Goal: Task Accomplishment & Management: Manage account settings

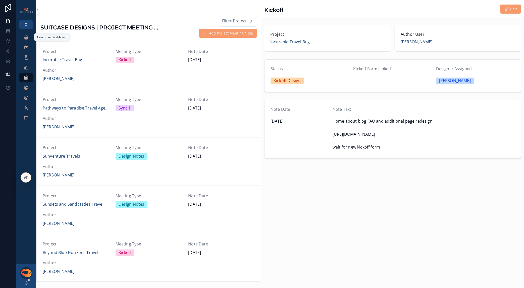
click at [27, 38] on icon "scrollable content" at bounding box center [26, 37] width 5 height 5
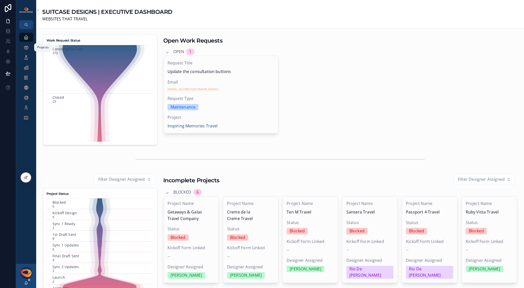
click at [27, 49] on icon "scrollable content" at bounding box center [26, 47] width 5 height 5
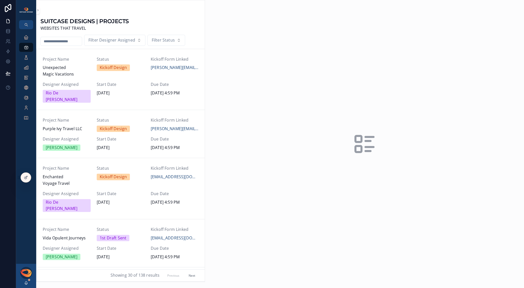
click at [53, 43] on input "scrollable content" at bounding box center [61, 41] width 41 height 7
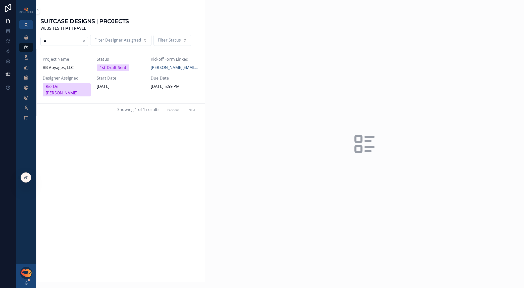
type input "**"
click at [67, 67] on span "BB Voyages, LLC" at bounding box center [67, 67] width 48 height 7
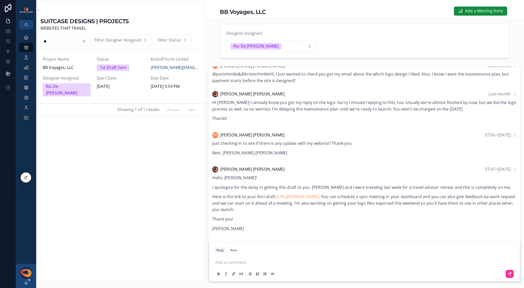
scroll to position [50, 0]
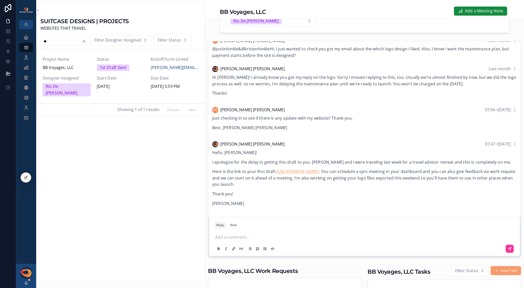
click at [318, 174] on link "https://justinh488.sg-host.com/" at bounding box center [298, 171] width 42 height 6
click at [31, 35] on link "Executive Dashboard" at bounding box center [26, 37] width 14 height 9
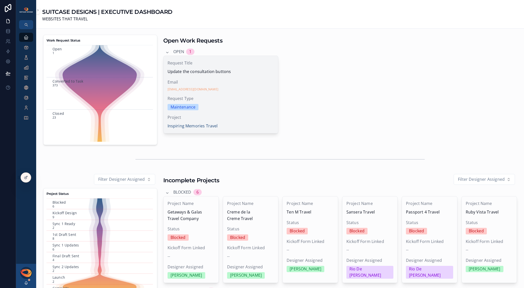
click at [248, 96] on span "Request Type" at bounding box center [221, 98] width 107 height 7
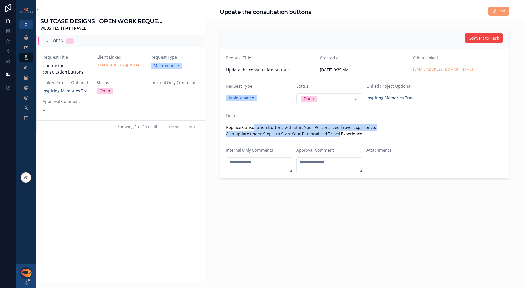
drag, startPoint x: 254, startPoint y: 128, endPoint x: 341, endPoint y: 132, distance: 87.5
click at [338, 132] on span "Replace Consultation Buttons with Start Your Personalized Travel Experience. Al…" at bounding box center [364, 130] width 277 height 13
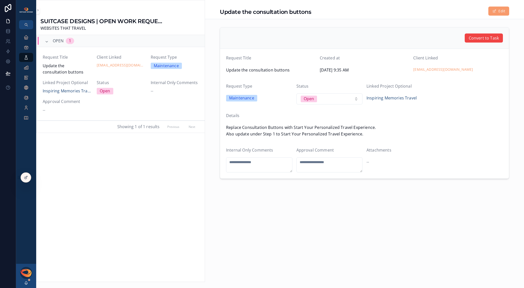
click at [341, 132] on span "Replace Consultation Buttons with Start Your Personalized Travel Experience. Al…" at bounding box center [364, 130] width 277 height 13
click at [486, 39] on span "Convert to Task" at bounding box center [484, 38] width 30 height 7
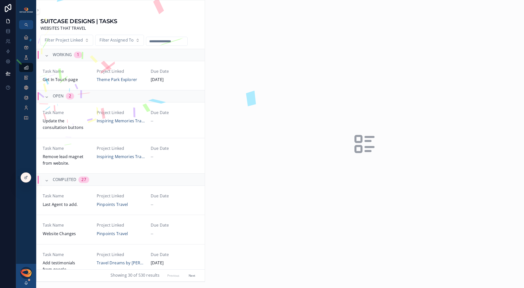
click at [86, 119] on span "Update the consultation buttons" at bounding box center [67, 124] width 48 height 13
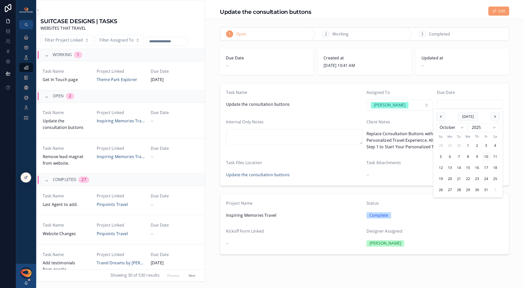
click at [460, 104] on input "scrollable content" at bounding box center [470, 104] width 66 height 7
click at [494, 157] on button "11" at bounding box center [495, 156] width 9 height 9
type input "**********"
click at [484, 87] on form "**********" at bounding box center [364, 134] width 289 height 102
click at [87, 149] on span "Task Name" at bounding box center [67, 148] width 48 height 7
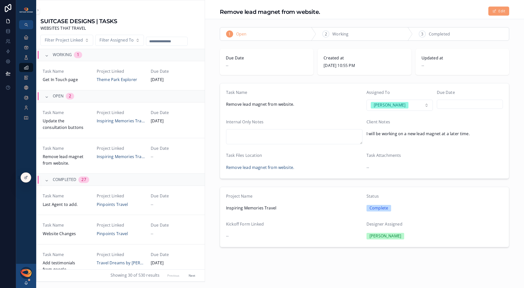
click at [458, 107] on input "scrollable content" at bounding box center [470, 104] width 66 height 7
click at [495, 156] on button "11" at bounding box center [497, 156] width 9 height 9
type input "**********"
click at [413, 124] on div "Client Notes" at bounding box center [435, 123] width 136 height 9
click at [117, 41] on span "Filter Assigned To" at bounding box center [117, 40] width 34 height 7
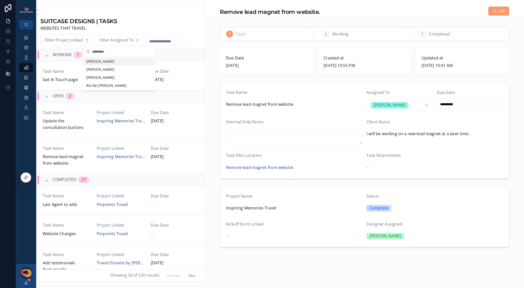
click at [113, 63] on div "[PERSON_NAME]" at bounding box center [119, 61] width 70 height 8
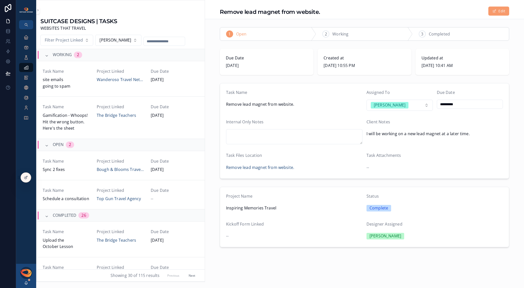
click at [187, 274] on button "Next" at bounding box center [192, 275] width 14 height 8
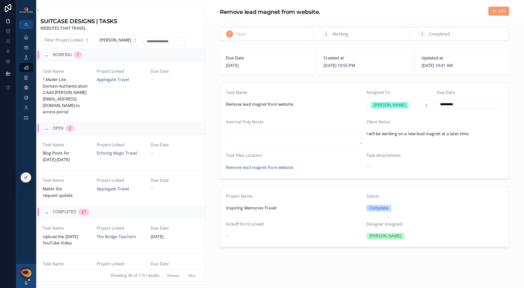
click at [169, 276] on button "Previous" at bounding box center [173, 275] width 19 height 8
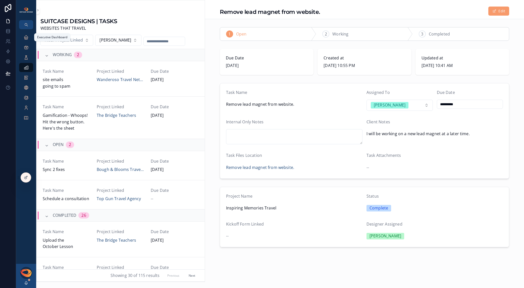
click at [26, 37] on icon "scrollable content" at bounding box center [26, 37] width 5 height 5
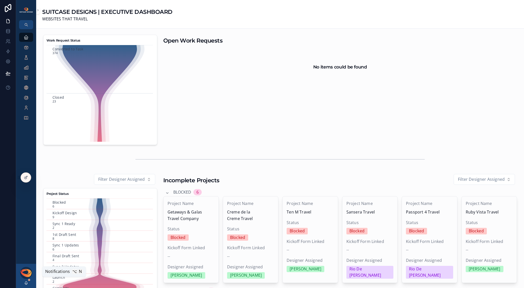
click at [26, 282] on icon "scrollable content" at bounding box center [26, 282] width 4 height 4
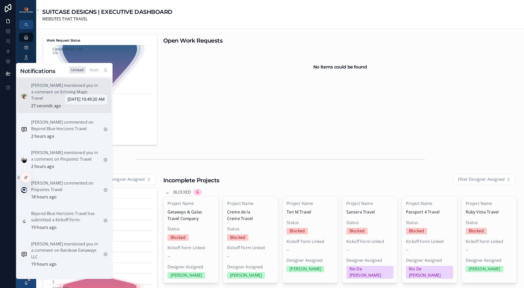
click at [53, 103] on p "27 seconds ago" at bounding box center [46, 106] width 30 height 7
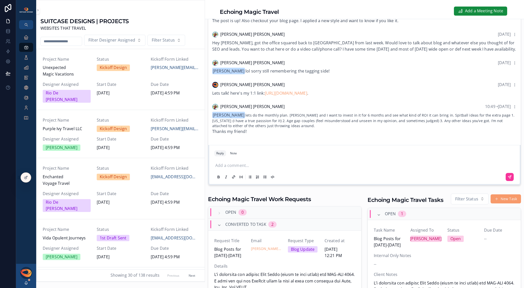
scroll to position [173, 0]
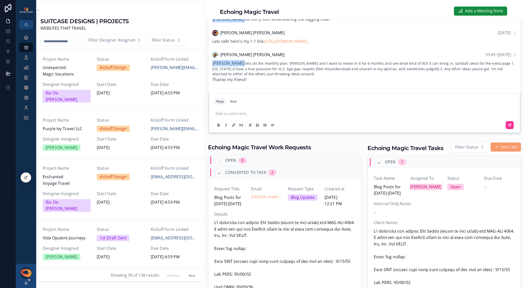
click at [263, 113] on p "scrollable content" at bounding box center [365, 113] width 301 height 7
click at [24, 178] on icon at bounding box center [26, 177] width 4 height 4
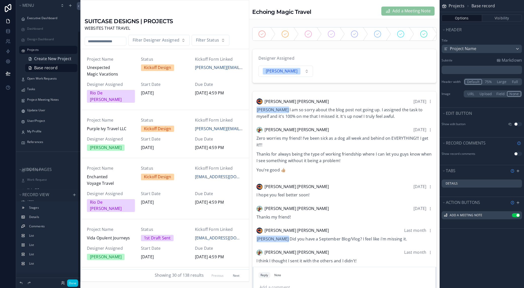
scroll to position [696, 0]
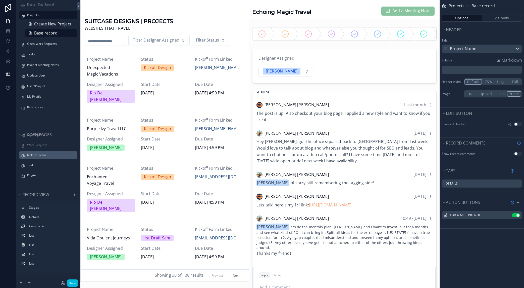
click at [43, 157] on div "Kickoff Forms" at bounding box center [51, 155] width 49 height 4
click at [40, 155] on label "Kickoff Forms" at bounding box center [50, 155] width 47 height 4
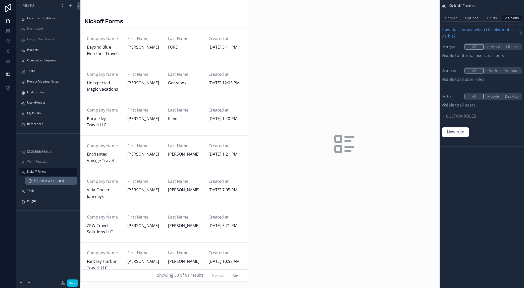
click at [45, 181] on span "Create a record" at bounding box center [49, 180] width 30 height 7
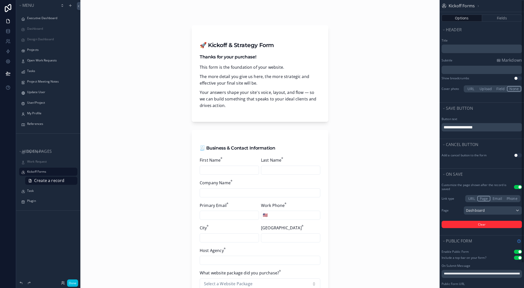
scroll to position [27, 0]
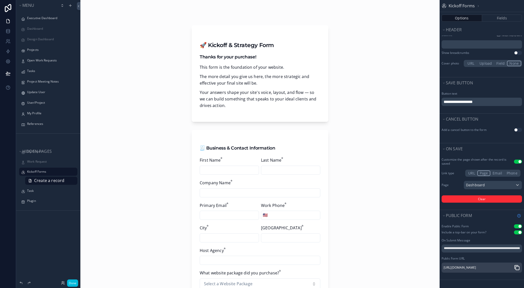
click at [516, 264] on icon "scrollable content" at bounding box center [517, 267] width 6 height 6
click at [74, 285] on button "Done" at bounding box center [72, 282] width 11 height 7
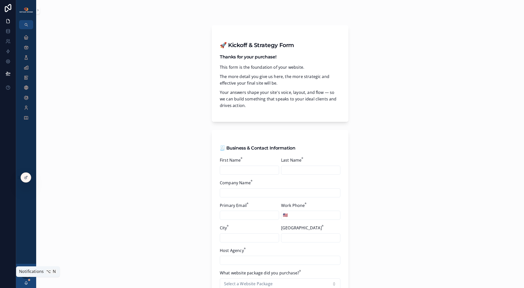
click at [27, 283] on icon "scrollable content" at bounding box center [26, 282] width 4 height 4
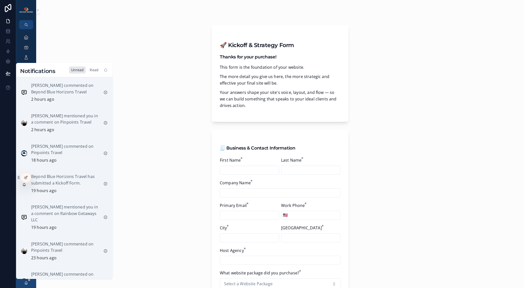
click at [92, 69] on div "Read" at bounding box center [94, 69] width 13 height 7
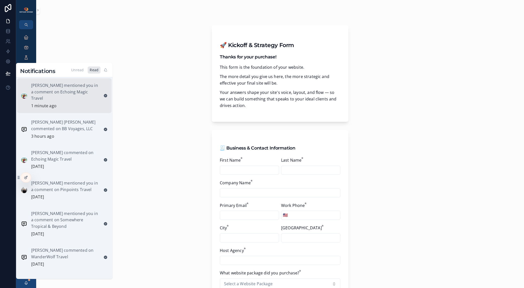
click at [74, 94] on p "[PERSON_NAME] mentioned you in a comment on Echoing Magic Travel" at bounding box center [65, 91] width 68 height 19
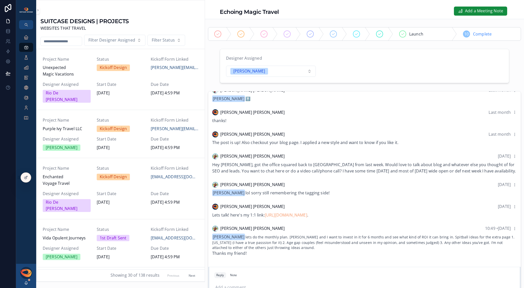
scroll to position [75, 0]
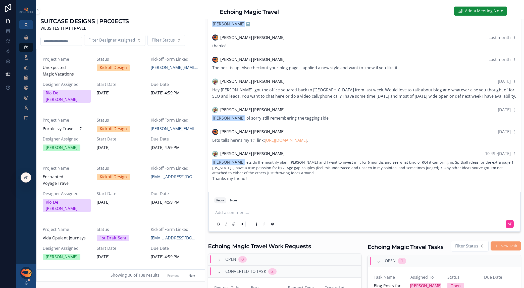
click at [247, 209] on div "Add a comment..." at bounding box center [364, 217] width 301 height 23
click at [248, 209] on p "scrollable content" at bounding box center [365, 212] width 301 height 7
click at [365, 212] on p "**********" at bounding box center [365, 212] width 301 height 7
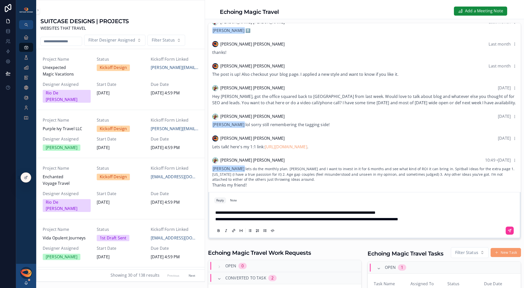
click at [438, 220] on p "**********" at bounding box center [365, 219] width 301 height 7
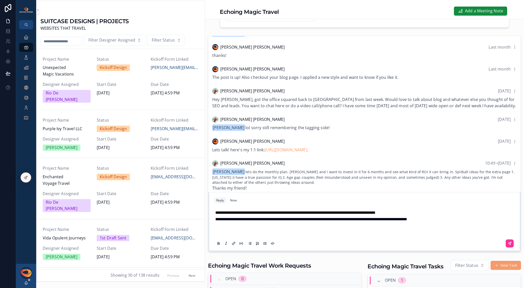
scroll to position [560, 0]
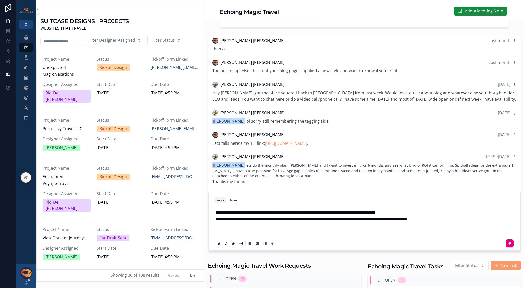
click at [508, 244] on icon "scrollable content" at bounding box center [510, 243] width 4 height 4
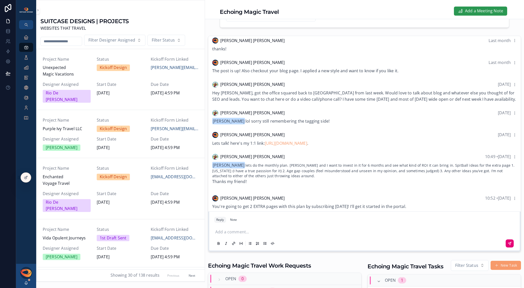
click at [470, 11] on span "Add a Meeting Note" at bounding box center [484, 11] width 38 height 7
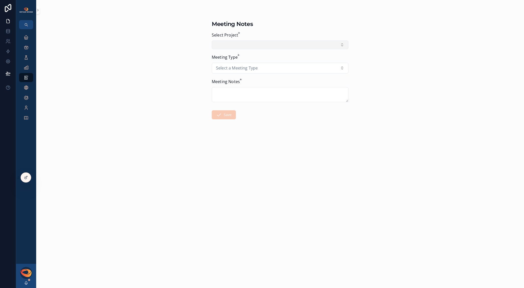
click at [279, 48] on button "Select Button" at bounding box center [280, 44] width 137 height 9
type input "*******"
click at [275, 65] on span "Echoing Magic Travel" at bounding box center [267, 65] width 40 height 7
click at [276, 70] on button "Select a Meeting Type" at bounding box center [280, 70] width 137 height 11
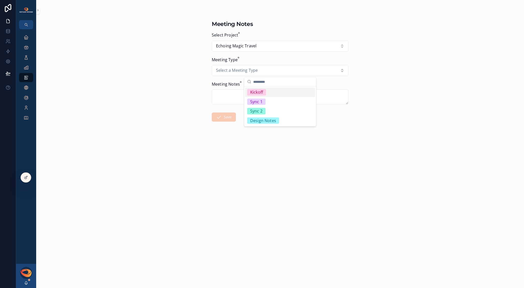
click at [267, 94] on div "Kickoff" at bounding box center [280, 92] width 70 height 10
click at [251, 97] on textarea "scrollable content" at bounding box center [280, 96] width 137 height 15
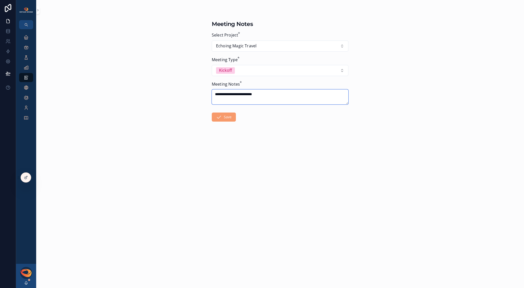
click at [273, 96] on textarea "**********" at bounding box center [280, 96] width 137 height 15
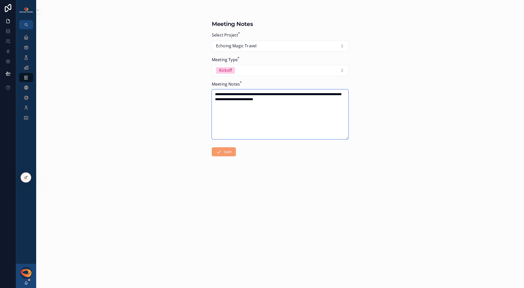
type textarea "**********"
click at [25, 119] on icon "scrollable content" at bounding box center [26, 117] width 5 height 5
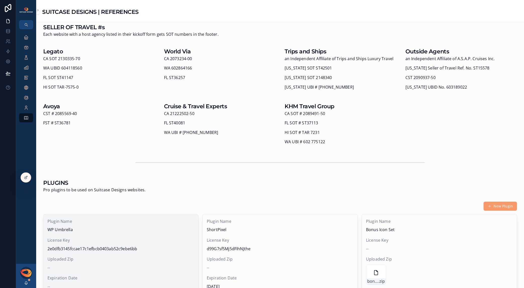
scroll to position [301, 0]
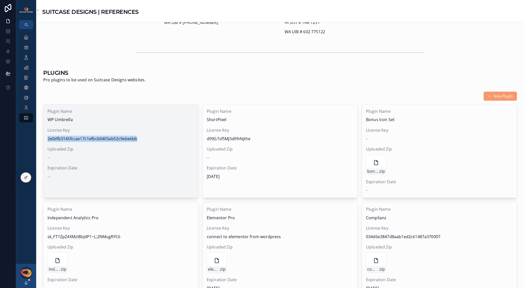
drag, startPoint x: 47, startPoint y: 138, endPoint x: 149, endPoint y: 137, distance: 102.0
click at [149, 137] on div "Plugin Name WP Umbrella License Key 2e0dfb3145fccae17c1efbcb0403ab52c9ebe6bb Up…" at bounding box center [120, 144] width 155 height 80
copy span "2e0dfb3145fccae17c1efbcb0403ab52c9ebe6bb"
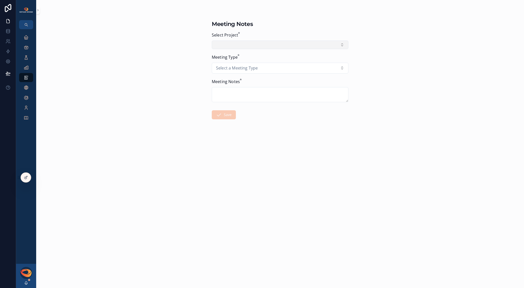
click at [285, 47] on button "Select Button" at bounding box center [280, 44] width 137 height 9
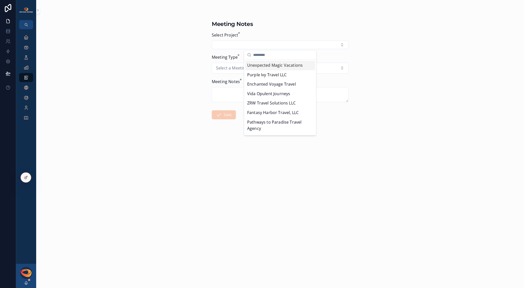
click at [272, 57] on input "scrollable content" at bounding box center [283, 54] width 60 height 9
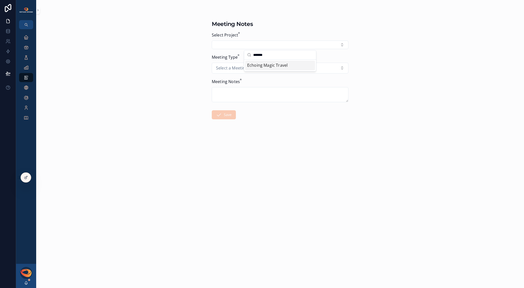
type input "*******"
click at [272, 64] on span "Echoing Magic Travel" at bounding box center [267, 65] width 40 height 7
click at [260, 69] on button "Select a Meeting Type" at bounding box center [280, 70] width 137 height 11
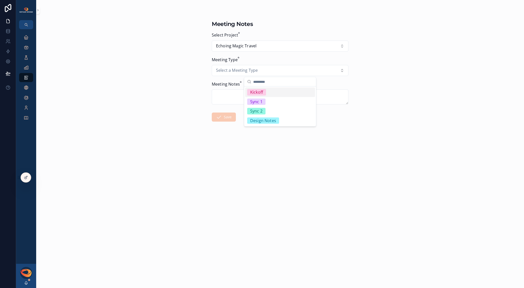
click at [263, 92] on span "Kickoff" at bounding box center [256, 92] width 19 height 7
click at [241, 97] on textarea "scrollable content" at bounding box center [280, 96] width 137 height 15
paste textarea "**********"
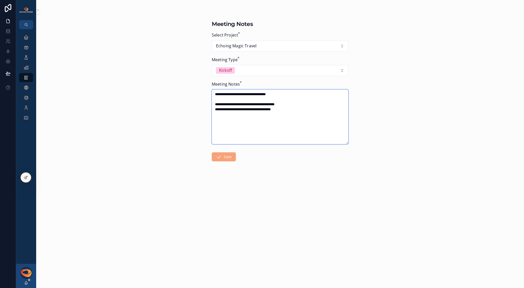
type textarea "**********"
click at [228, 157] on button "Save" at bounding box center [224, 156] width 24 height 9
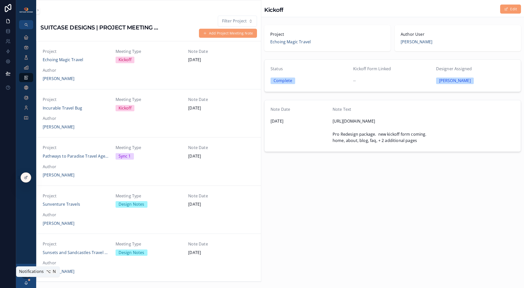
click at [27, 282] on icon "scrollable content" at bounding box center [26, 282] width 4 height 4
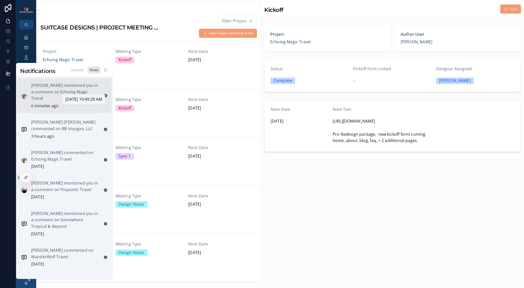
click at [51, 103] on p "6 minutes ago" at bounding box center [44, 106] width 27 height 7
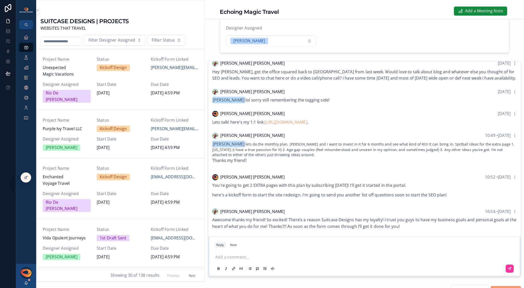
scroll to position [128, 0]
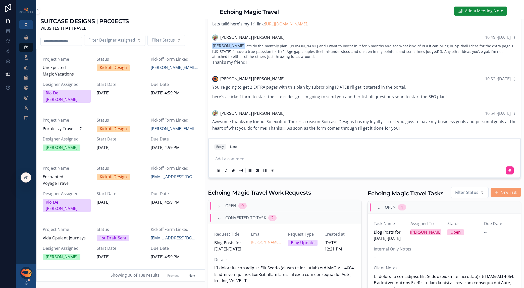
click at [254, 157] on p "scrollable content" at bounding box center [365, 159] width 301 height 7
click at [28, 173] on div at bounding box center [26, 177] width 10 height 10
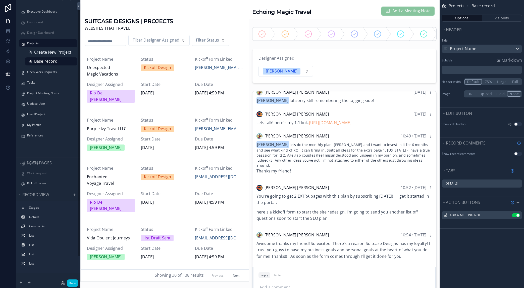
scroll to position [35, 0]
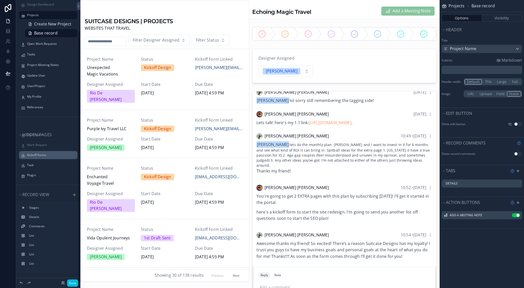
click at [46, 154] on label "Kickoff Forms" at bounding box center [50, 155] width 47 height 4
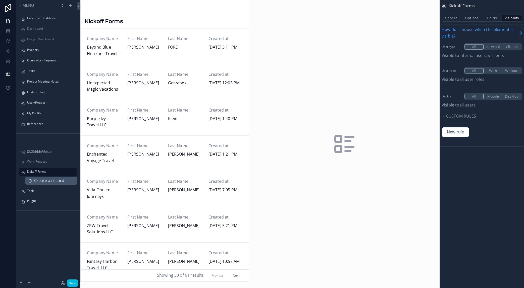
click at [45, 177] on span "Create a record" at bounding box center [49, 180] width 30 height 7
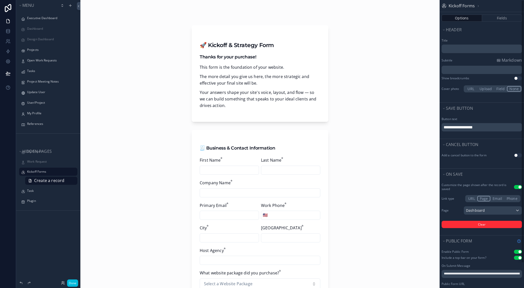
scroll to position [27, 0]
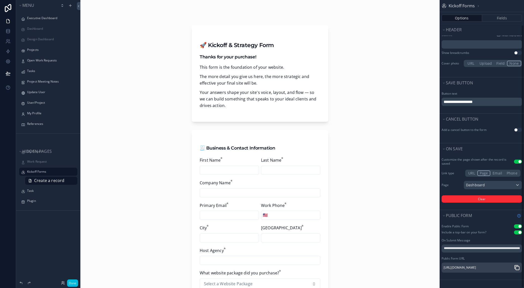
click at [517, 266] on icon "scrollable content" at bounding box center [517, 267] width 6 height 6
click at [73, 281] on button "Done" at bounding box center [72, 282] width 11 height 7
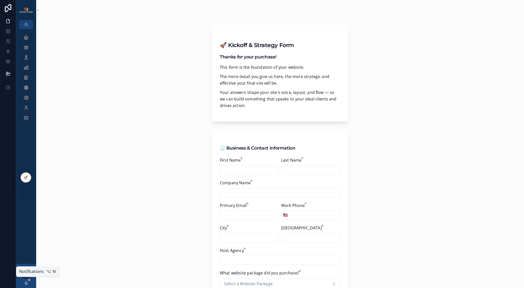
click at [27, 281] on icon "scrollable content" at bounding box center [26, 282] width 4 height 4
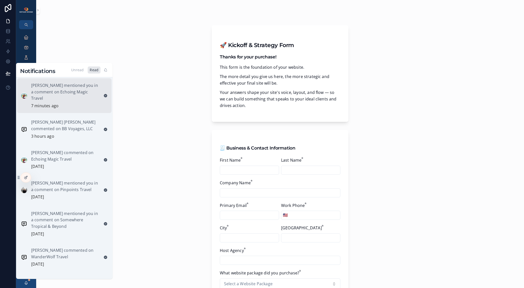
click at [66, 95] on p "[PERSON_NAME] mentioned you in a comment on Echoing Magic Travel" at bounding box center [65, 91] width 68 height 19
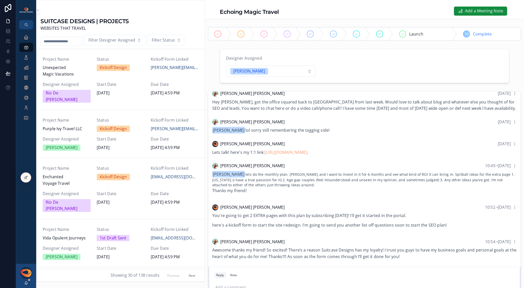
scroll to position [62, 0]
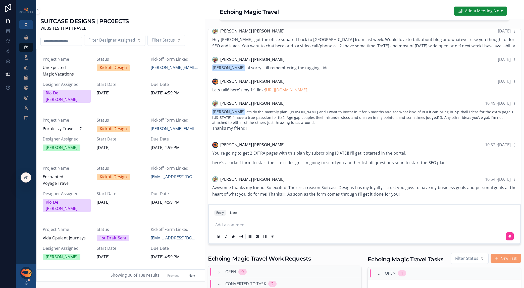
click at [239, 224] on p "scrollable content" at bounding box center [365, 224] width 301 height 7
click at [508, 236] on button "scrollable content" at bounding box center [510, 236] width 8 height 8
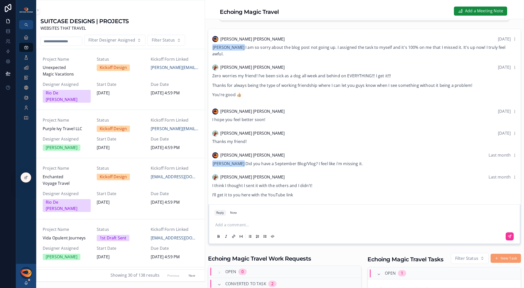
scroll to position [0, 0]
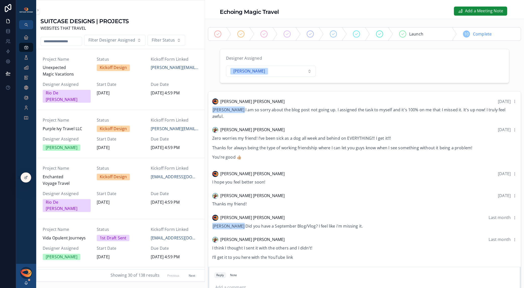
click at [245, 35] on div "scrollable content" at bounding box center [242, 33] width 23 height 13
click at [64, 43] on input "scrollable content" at bounding box center [61, 41] width 41 height 7
type input "*********"
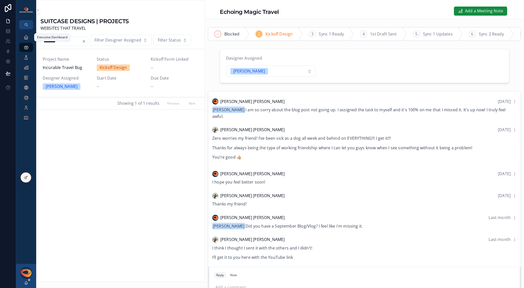
click at [27, 38] on icon "scrollable content" at bounding box center [26, 37] width 5 height 5
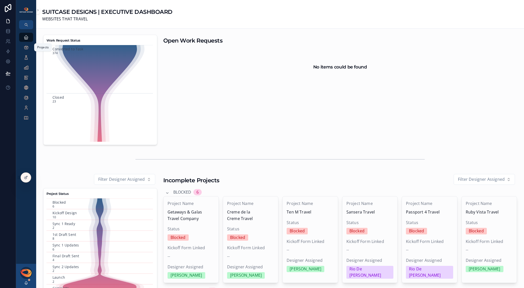
click at [25, 46] on icon "scrollable content" at bounding box center [26, 47] width 5 height 5
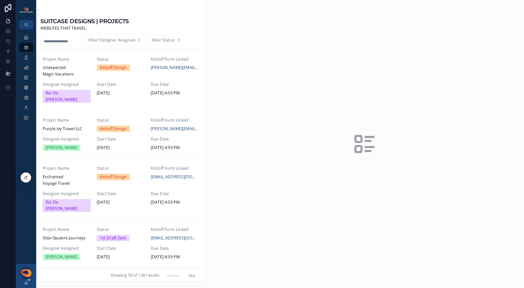
click at [60, 43] on input "scrollable content" at bounding box center [61, 41] width 41 height 7
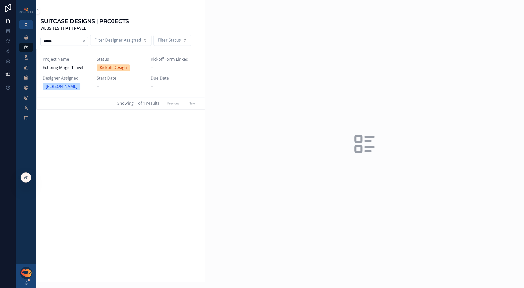
type input "******"
click at [63, 66] on span "Echoing Magic Travel" at bounding box center [67, 67] width 48 height 7
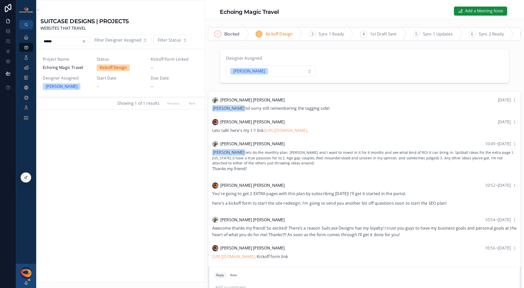
scroll to position [150, 0]
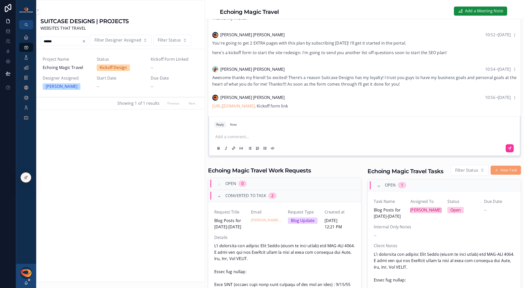
click at [279, 140] on p "scrollable content" at bounding box center [365, 136] width 301 height 7
click at [508, 151] on button "scrollable content" at bounding box center [510, 148] width 8 height 8
click at [29, 176] on div at bounding box center [26, 177] width 10 height 10
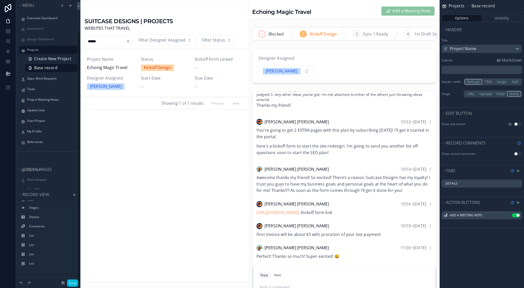
scroll to position [35, 0]
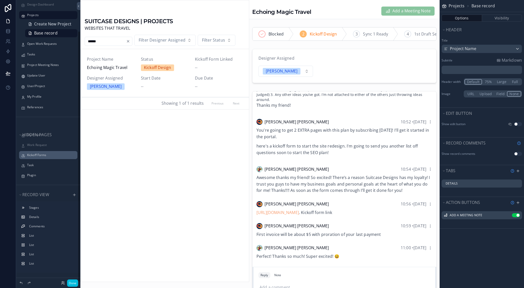
click at [42, 155] on label "Kickoff Forms" at bounding box center [50, 155] width 47 height 4
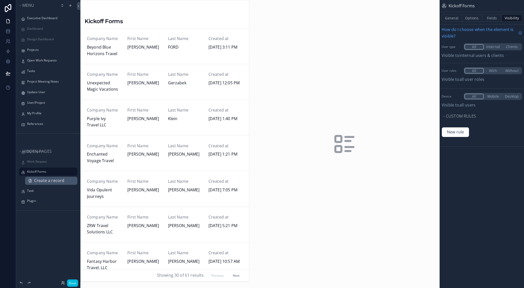
click at [46, 181] on span "Create a record" at bounding box center [49, 180] width 30 height 7
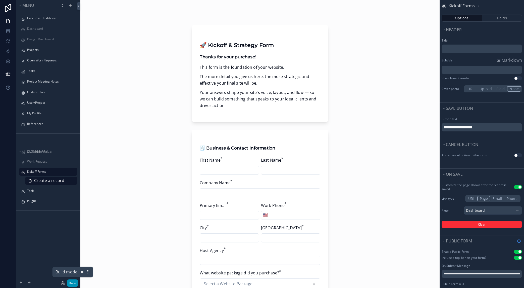
click at [71, 281] on button "Done" at bounding box center [72, 282] width 11 height 7
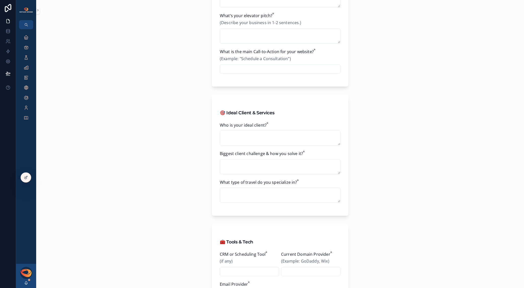
scroll to position [518, 0]
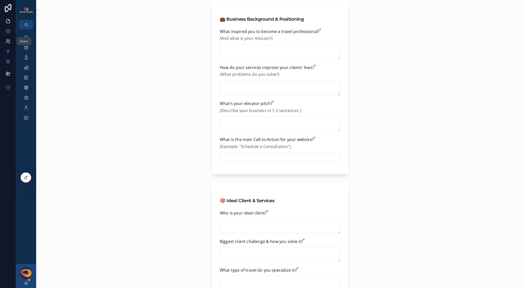
click at [8, 42] on icon at bounding box center [8, 41] width 5 height 5
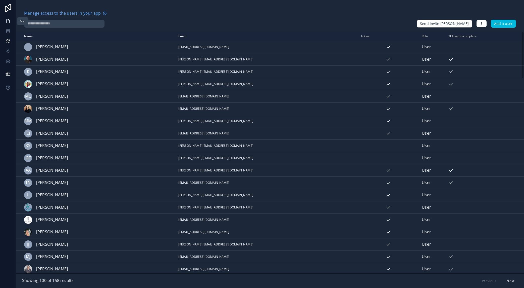
click at [7, 23] on icon at bounding box center [8, 21] width 5 height 5
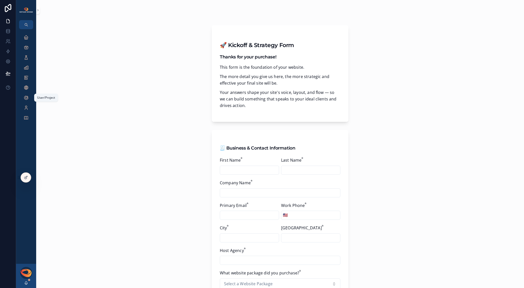
click at [26, 99] on icon "scrollable content" at bounding box center [26, 97] width 5 height 5
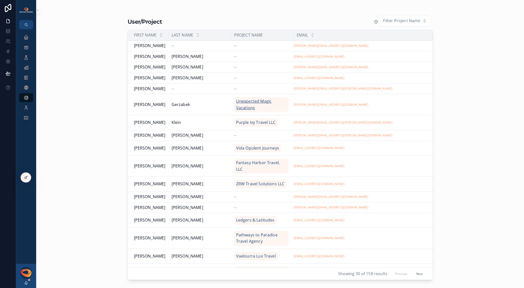
click at [248, 106] on span "Unexpected Magic Vacations" at bounding box center [261, 104] width 51 height 13
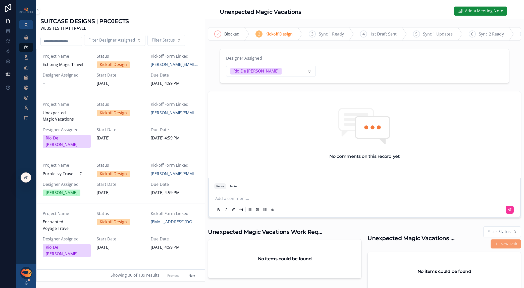
scroll to position [40, 0]
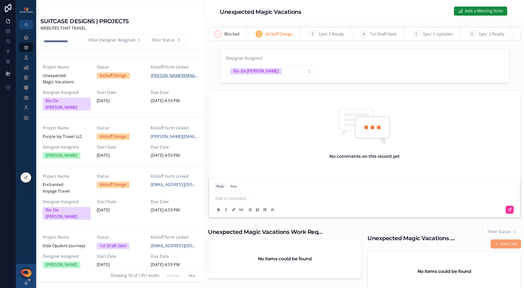
click at [162, 77] on span "[PERSON_NAME][EMAIL_ADDRESS][DOMAIN_NAME]" at bounding box center [175, 75] width 48 height 7
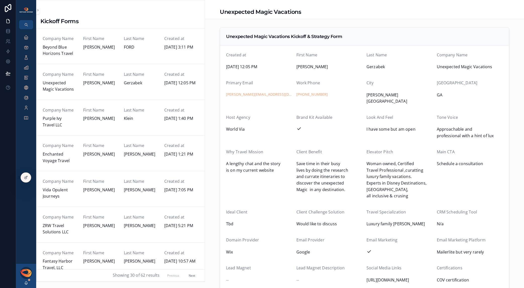
click at [0, 0] on icon at bounding box center [0, 0] width 0 height 0
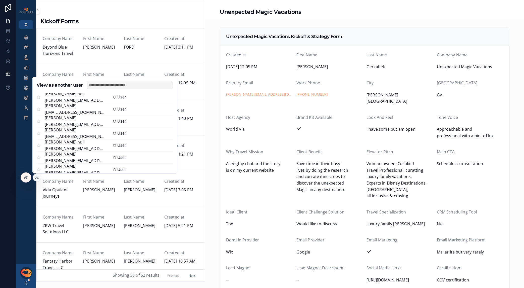
scroll to position [39, 0]
click at [0, 0] on button "Select" at bounding box center [0, 0] width 0 height 0
